Goal: Check status: Check status

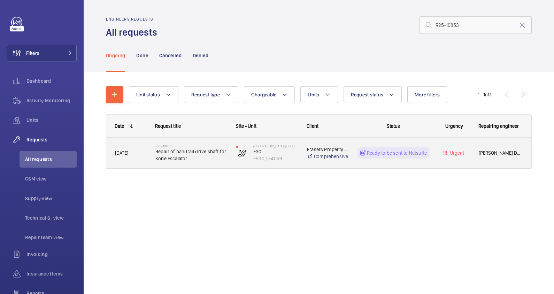
type input "R25-10853"
click at [201, 156] on span "Repair of handrail drive shaft for Kone Escalator" at bounding box center [192, 155] width 72 height 14
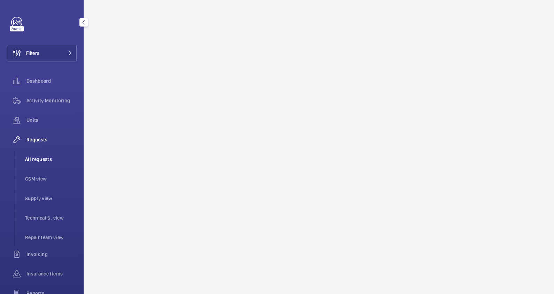
click at [35, 160] on span "All requests" at bounding box center [51, 159] width 52 height 7
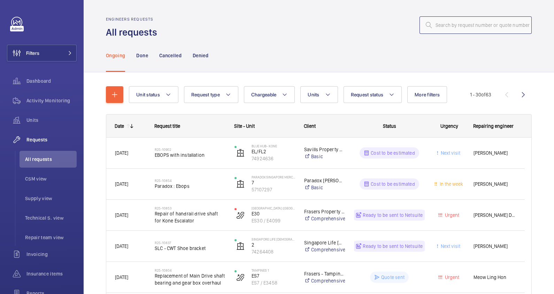
click at [444, 28] on input "text" at bounding box center [476, 24] width 112 height 17
paste input "R25-10853"
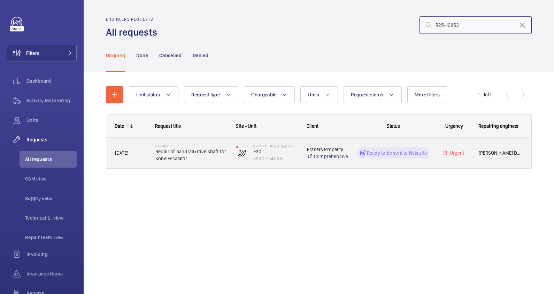
type input "R25-10853"
click at [211, 161] on span "Repair of handrail drive shaft for Kone Escalator" at bounding box center [192, 155] width 72 height 14
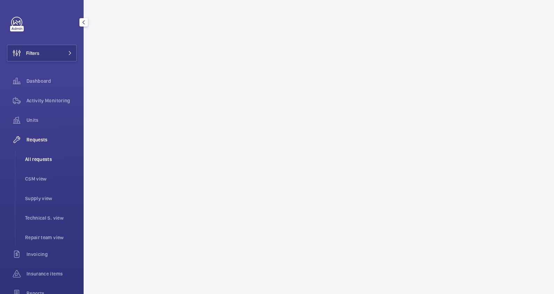
click at [34, 158] on span "All requests" at bounding box center [51, 159] width 52 height 7
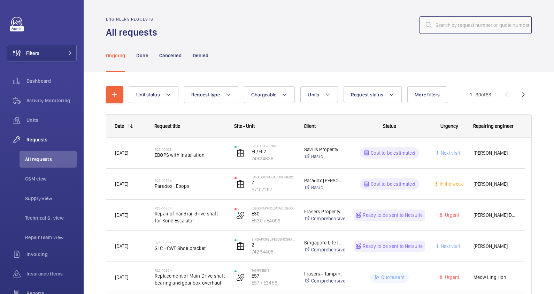
click at [438, 25] on input "text" at bounding box center [476, 24] width 112 height 17
paste input "R25-10853"
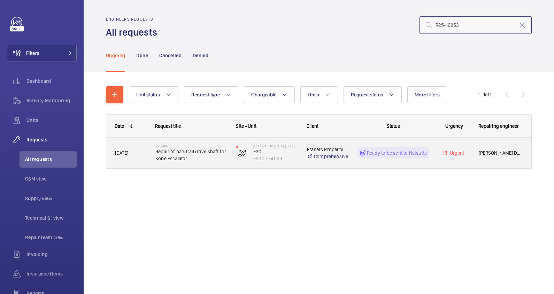
type input "R25-10853"
click at [216, 155] on span "Repair of handrail drive shaft for Kone Escalator" at bounding box center [192, 155] width 72 height 14
